Goal: Task Accomplishment & Management: Manage account settings

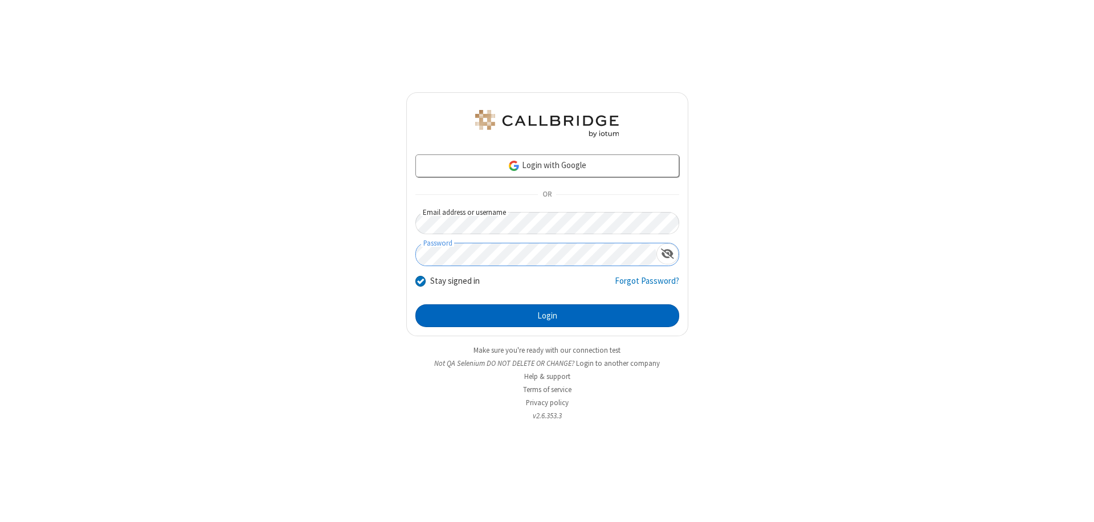
click at [547, 316] on button "Login" at bounding box center [547, 315] width 264 height 23
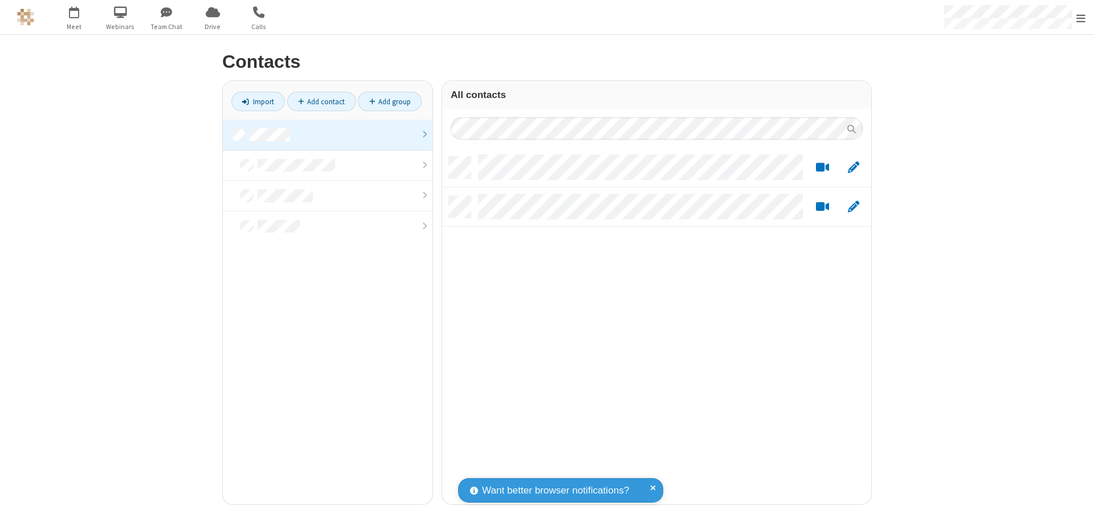
click at [328, 134] on link at bounding box center [328, 135] width 210 height 31
click at [321, 101] on link "Add contact" at bounding box center [321, 101] width 69 height 19
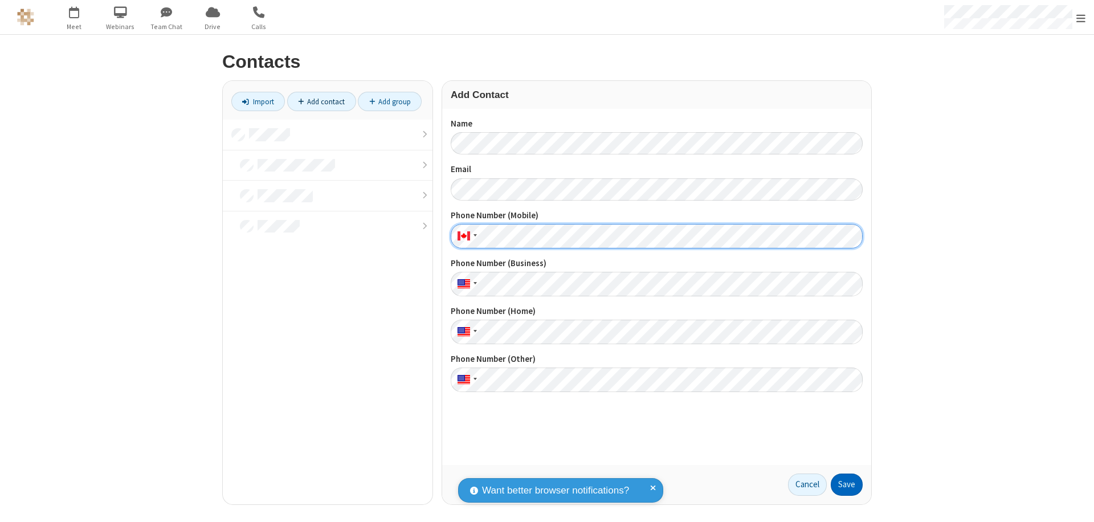
click at [847, 484] on button "Save" at bounding box center [847, 485] width 32 height 23
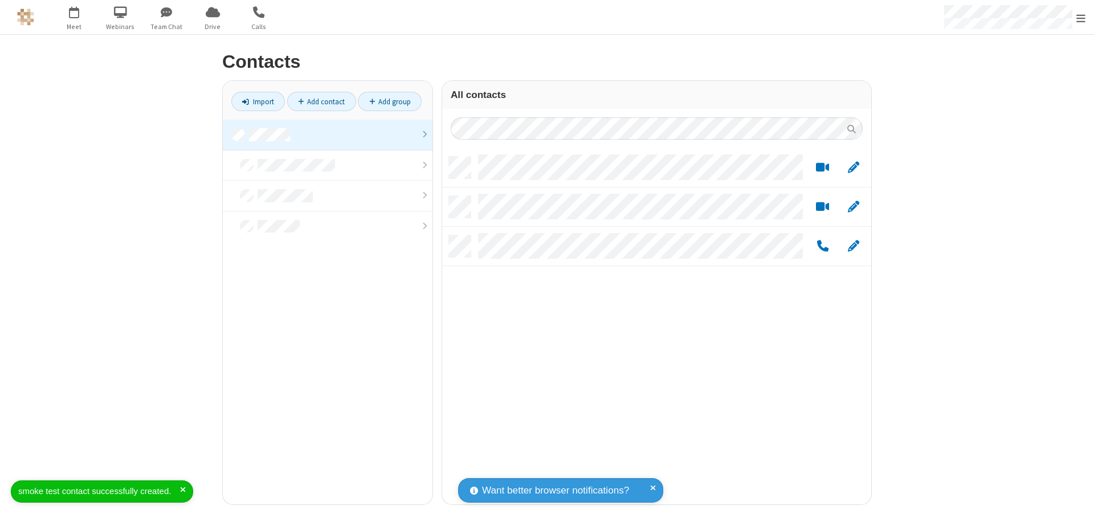
scroll to position [348, 421]
click at [321, 101] on link "Add contact" at bounding box center [321, 101] width 69 height 19
